Goal: Task Accomplishment & Management: Complete application form

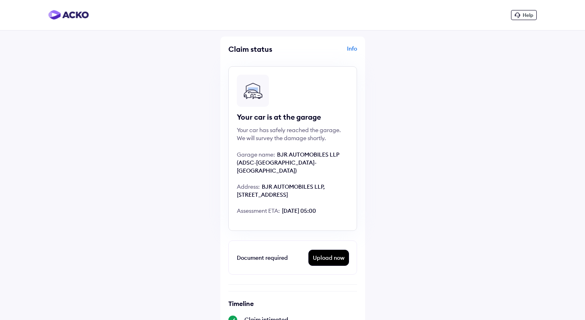
click at [351, 46] on div "Info" at bounding box center [326, 52] width 62 height 15
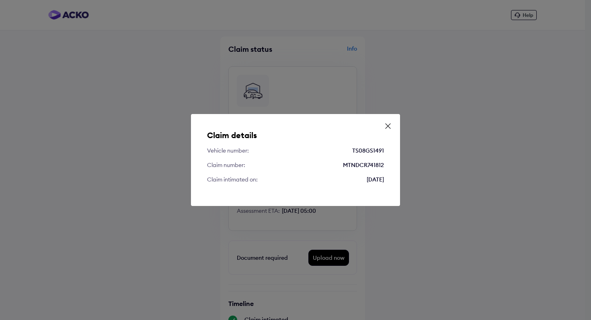
click at [386, 126] on icon at bounding box center [388, 126] width 8 height 8
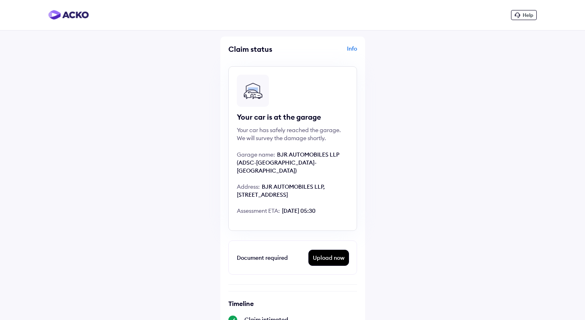
click at [527, 10] on div "Help" at bounding box center [524, 15] width 26 height 10
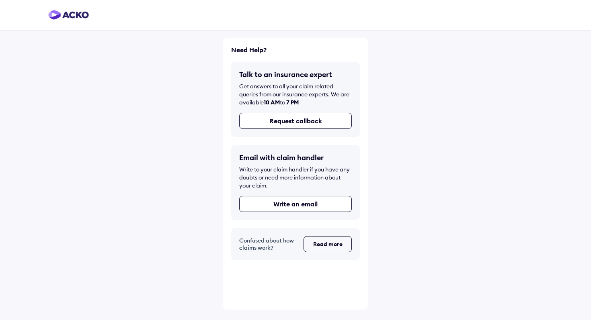
click at [326, 250] on button "Read more" at bounding box center [327, 244] width 48 height 16
click at [301, 125] on button "Request callback" at bounding box center [295, 121] width 113 height 16
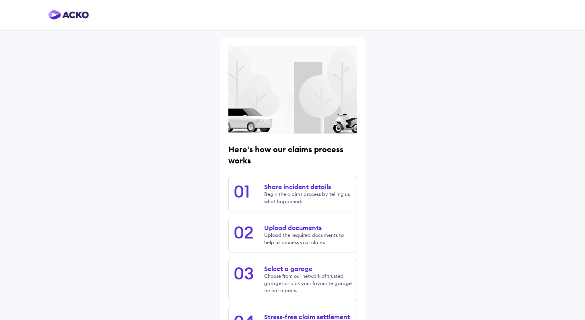
click at [67, 82] on div "Here's how our claims process works 01 Share incident details Begin the claims …" at bounding box center [292, 181] width 585 height 363
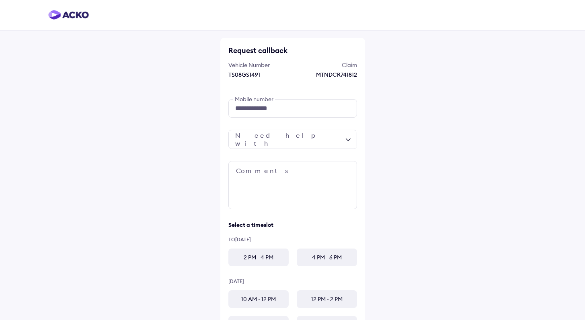
click at [314, 125] on div "**********" at bounding box center [292, 216] width 129 height 235
click at [314, 133] on div at bounding box center [292, 139] width 129 height 19
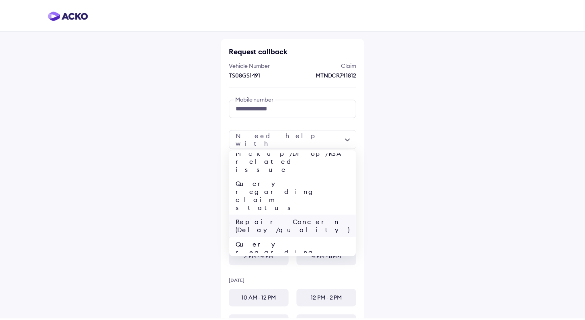
scroll to position [31, 0]
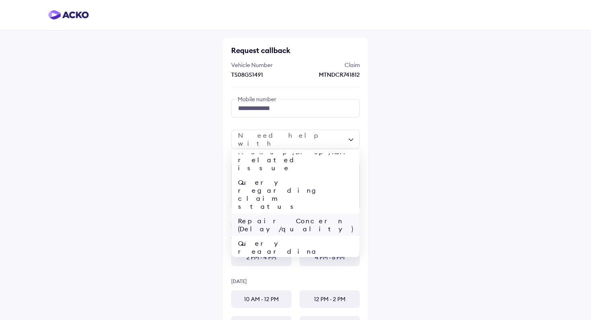
click at [317, 214] on div "Repair Concern (Delay/quality)" at bounding box center [296, 225] width 128 height 23
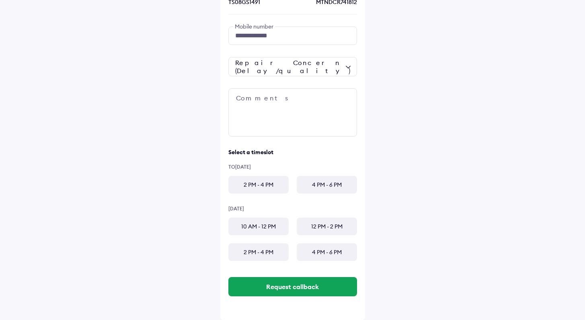
scroll to position [73, 0]
click at [267, 184] on div "2 PM - 4 PM" at bounding box center [258, 185] width 60 height 18
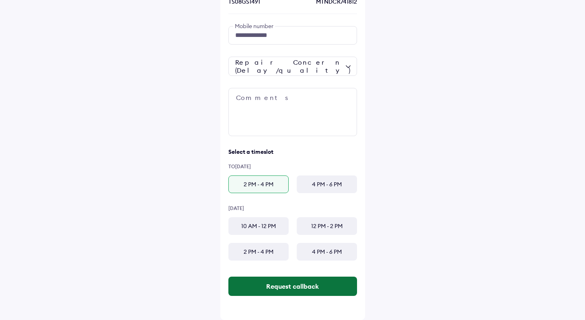
click at [302, 283] on button "Request callback" at bounding box center [292, 286] width 129 height 19
